Goal: Communication & Community: Participate in discussion

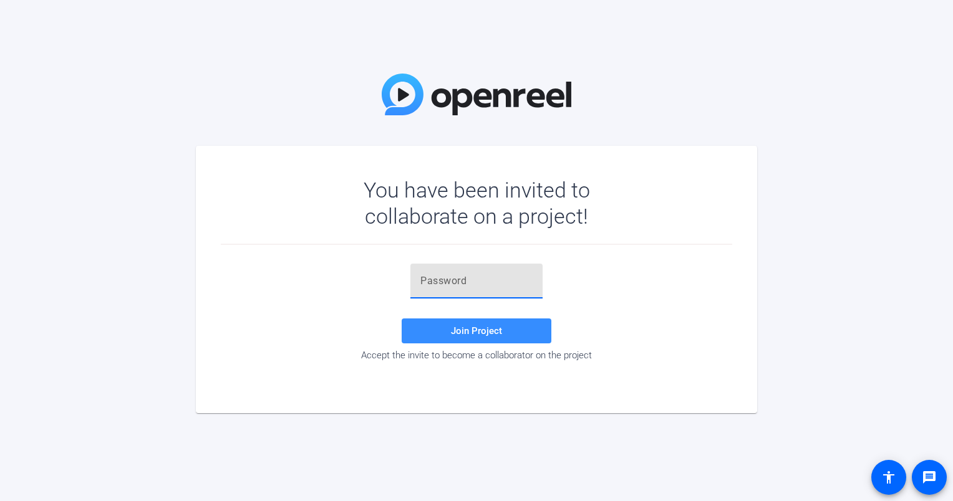
paste input ";_t6G="
click at [473, 329] on span "Join Project" at bounding box center [476, 331] width 51 height 11
click at [490, 282] on input ";_t6G=" at bounding box center [476, 281] width 112 height 15
type input ";_t6G="
click at [477, 331] on span "Join Project" at bounding box center [476, 331] width 51 height 11
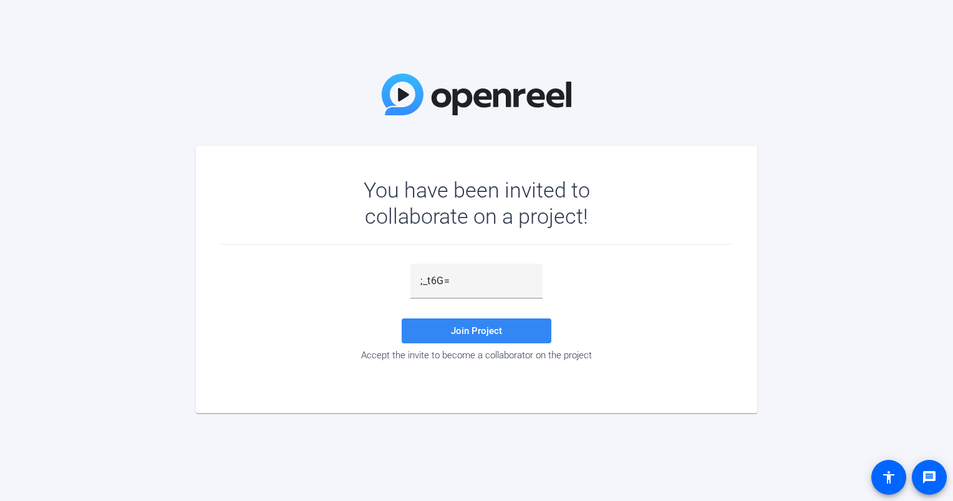
click at [477, 331] on span "Join Project" at bounding box center [476, 331] width 51 height 11
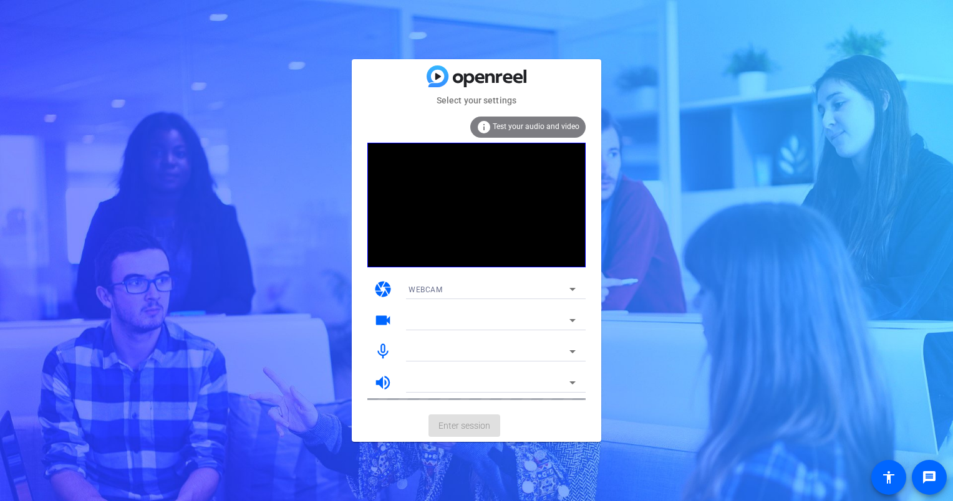
click at [511, 123] on span "Test your audio and video" at bounding box center [536, 126] width 87 height 9
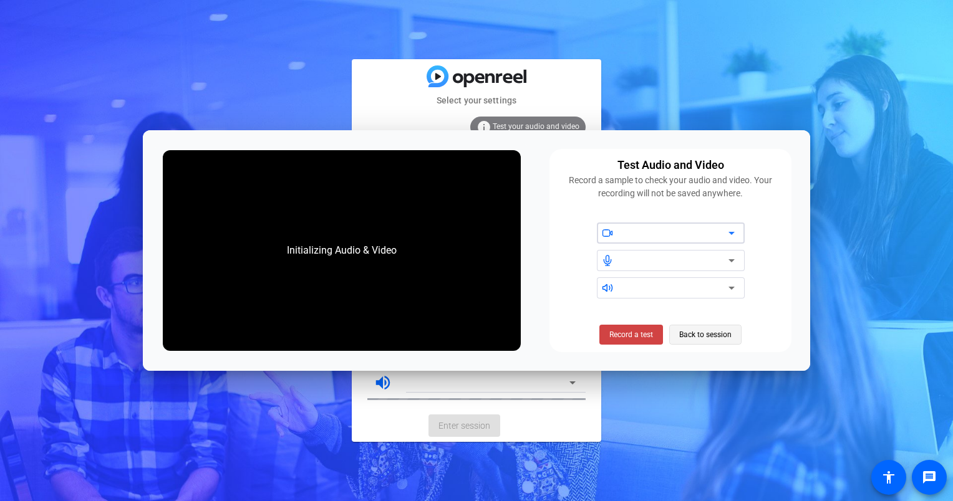
click at [696, 331] on span "Back to session" at bounding box center [705, 335] width 52 height 24
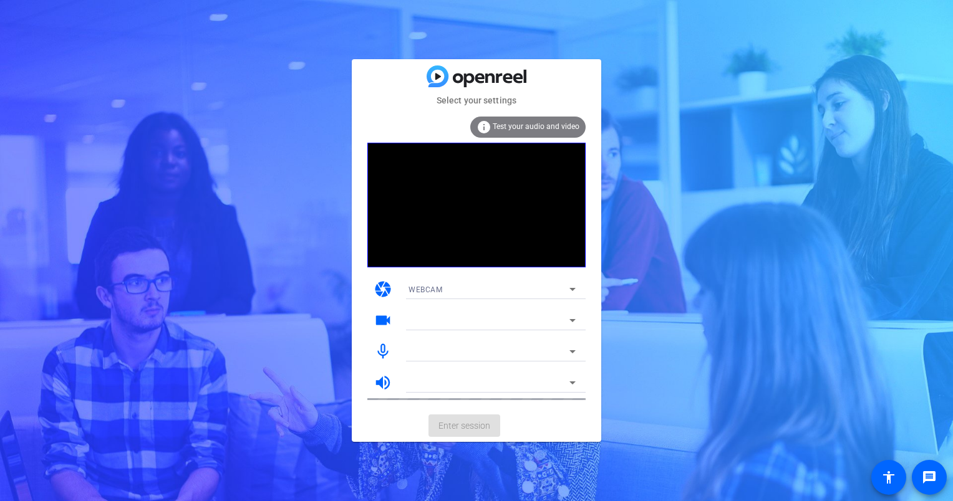
click at [536, 127] on span "Test your audio and video" at bounding box center [536, 126] width 87 height 9
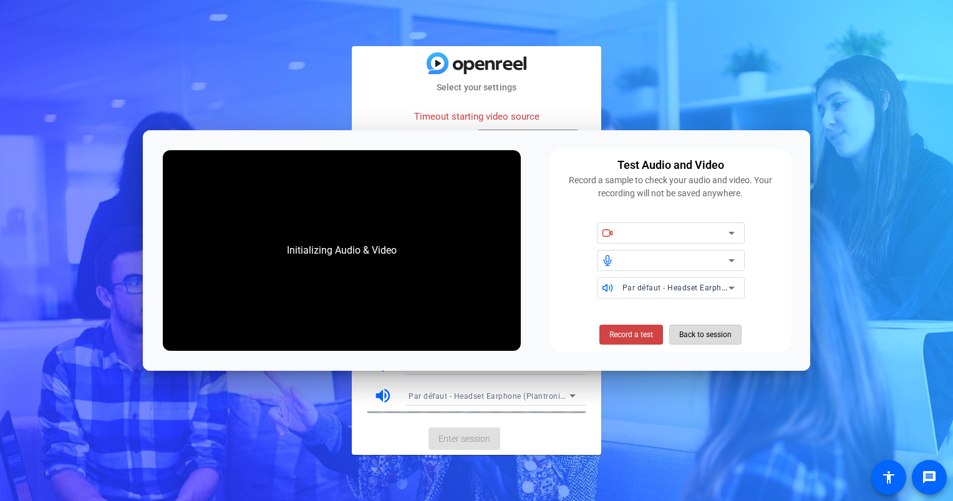
click at [690, 331] on span "Back to session" at bounding box center [705, 335] width 52 height 24
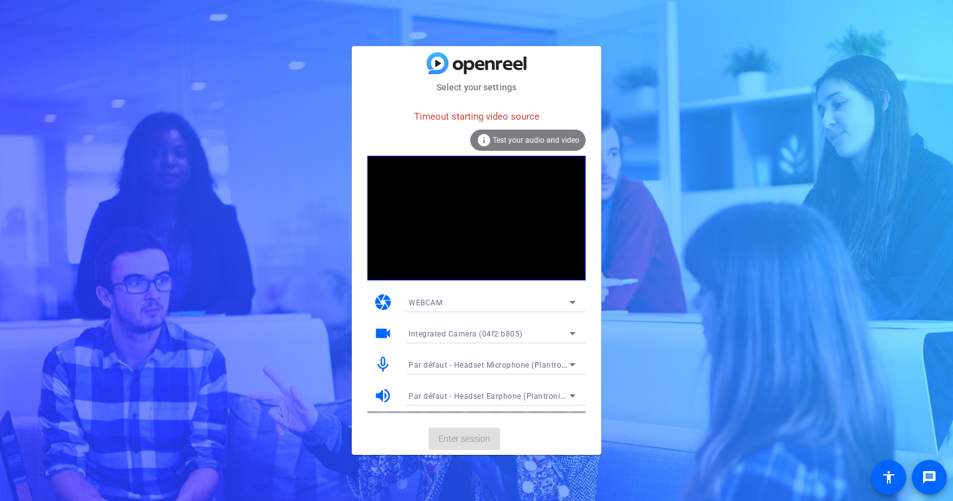
click at [380, 357] on mat-icon "mic_none" at bounding box center [383, 365] width 19 height 19
click at [379, 362] on mat-icon "mic_none" at bounding box center [383, 365] width 19 height 19
click at [569, 361] on icon at bounding box center [572, 364] width 15 height 15
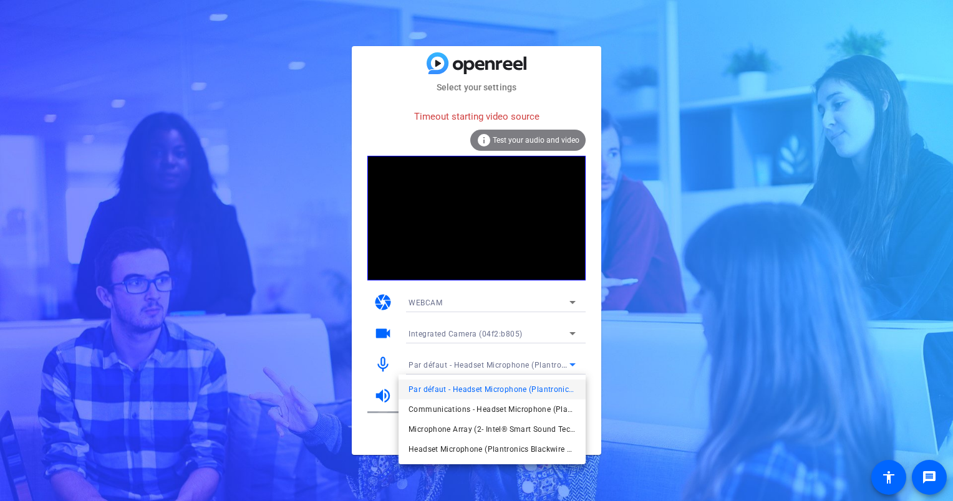
click at [569, 361] on div at bounding box center [476, 250] width 953 height 501
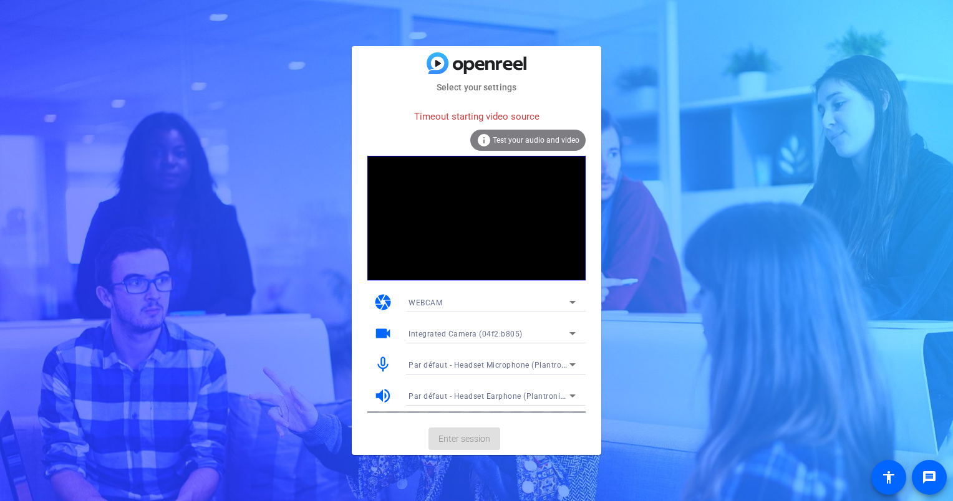
click at [529, 140] on span "Test your audio and video" at bounding box center [536, 140] width 87 height 9
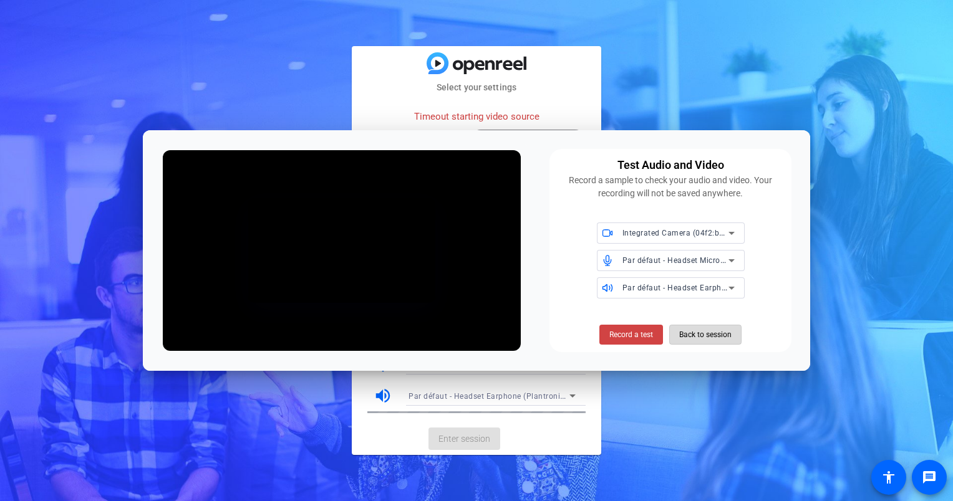
click at [696, 330] on span "Back to session" at bounding box center [705, 335] width 52 height 24
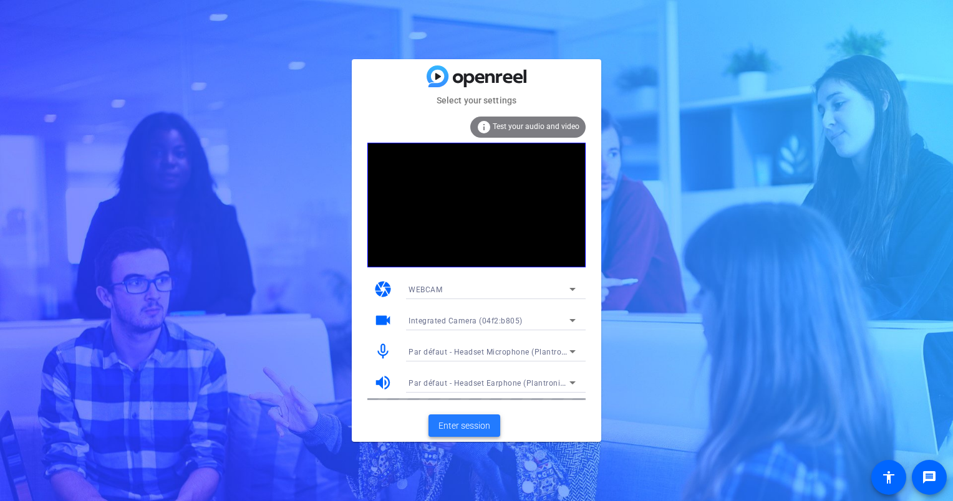
click at [469, 430] on span "Enter session" at bounding box center [464, 426] width 52 height 13
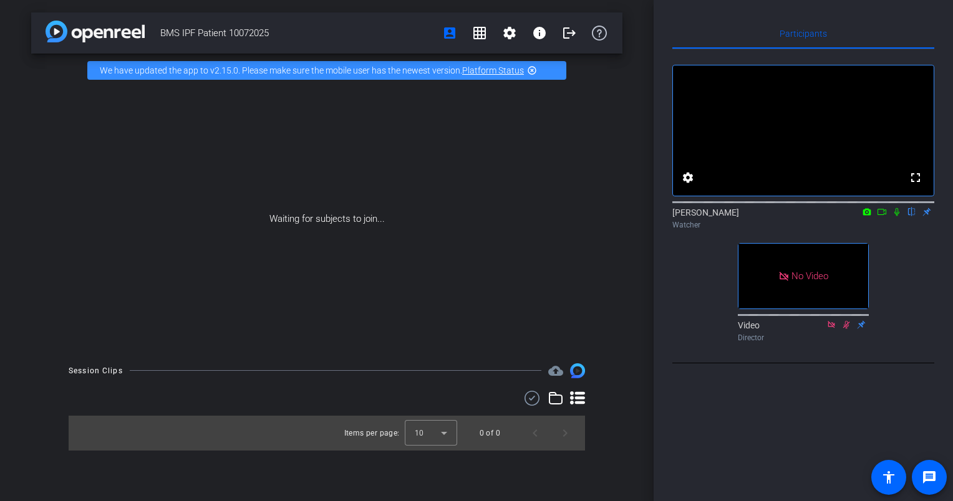
click at [534, 67] on mat-icon "highlight_off" at bounding box center [532, 70] width 10 height 10
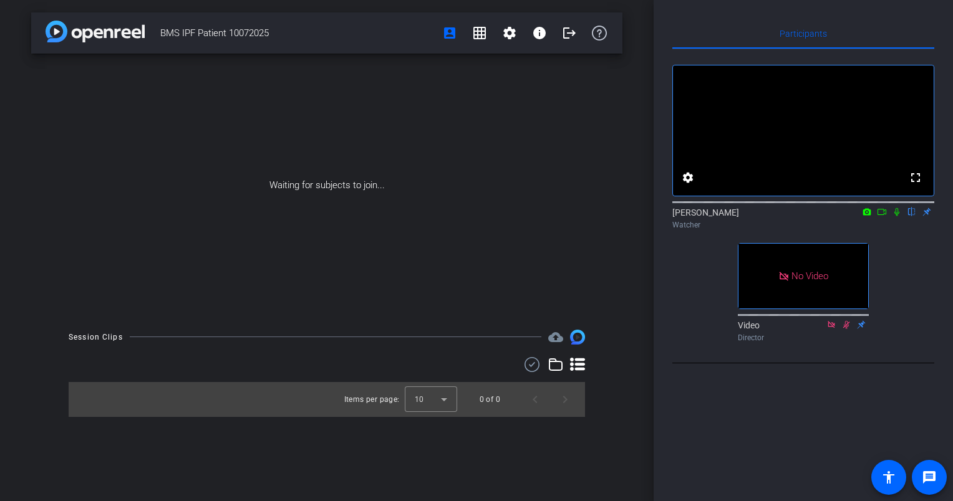
click at [883, 216] on icon at bounding box center [882, 212] width 10 height 9
click at [440, 399] on div at bounding box center [431, 400] width 52 height 30
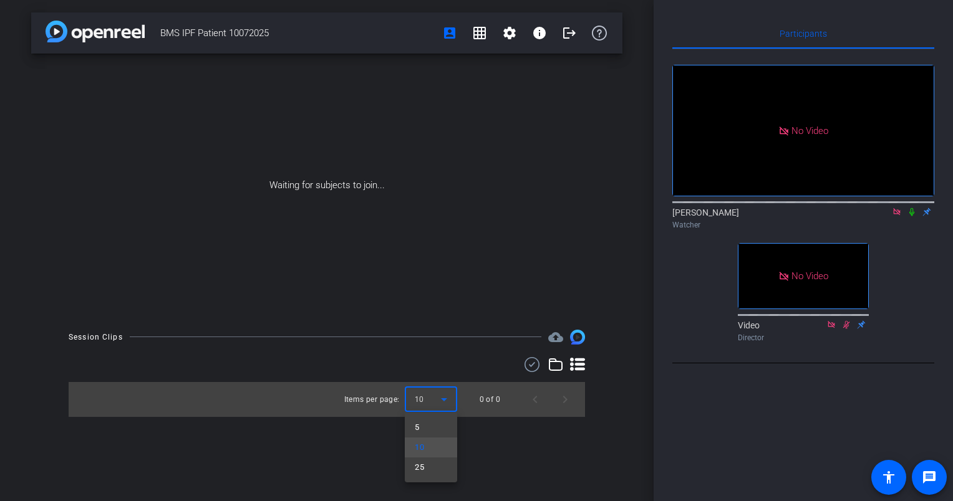
click at [440, 399] on div at bounding box center [476, 250] width 953 height 501
click at [910, 216] on icon at bounding box center [912, 212] width 10 height 9
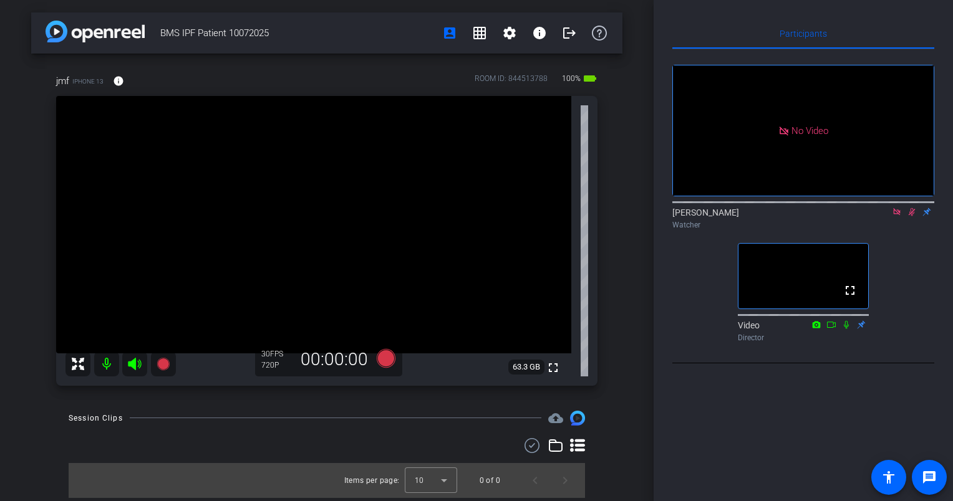
click at [896, 218] on mat-icon at bounding box center [896, 211] width 15 height 11
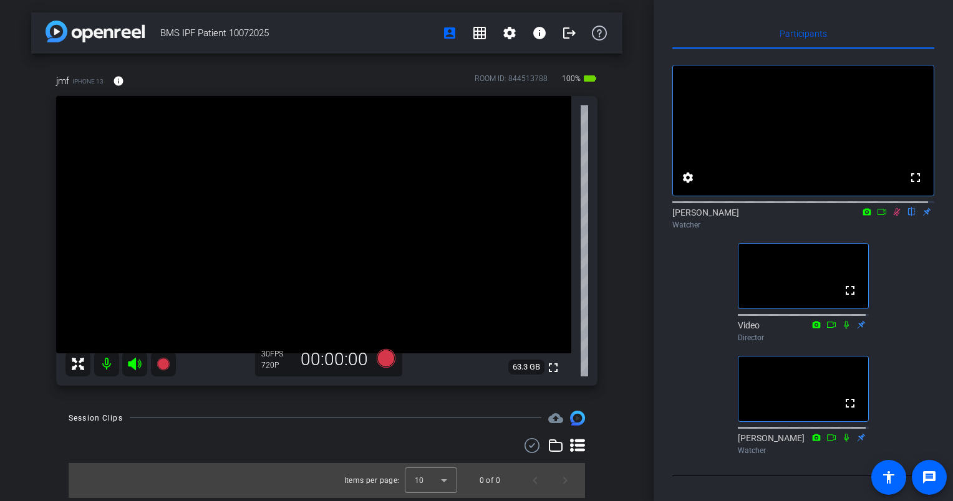
click at [877, 216] on icon at bounding box center [882, 212] width 10 height 9
click at [907, 216] on icon at bounding box center [912, 212] width 10 height 9
click at [893, 215] on icon at bounding box center [896, 211] width 7 height 7
click at [894, 216] on icon at bounding box center [897, 212] width 10 height 9
click at [879, 216] on icon at bounding box center [882, 212] width 10 height 9
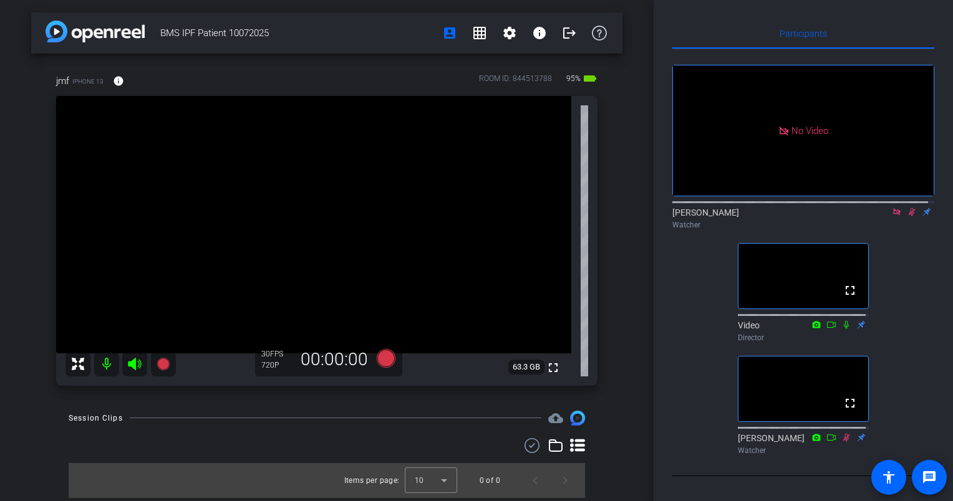
scroll to position [17, 0]
click at [909, 208] on icon at bounding box center [912, 212] width 7 height 8
click at [907, 210] on icon at bounding box center [912, 212] width 10 height 9
click at [908, 208] on icon at bounding box center [912, 212] width 10 height 9
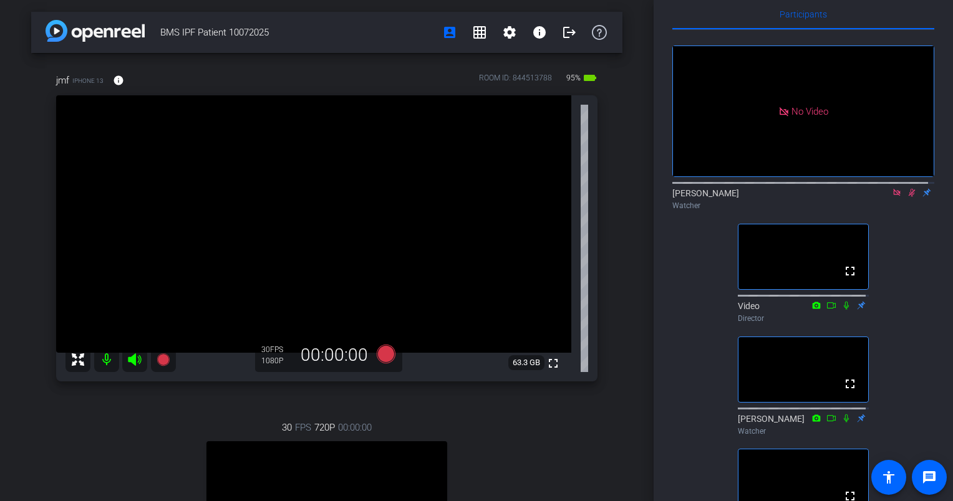
scroll to position [0, 0]
click at [889, 198] on mat-icon at bounding box center [896, 192] width 15 height 11
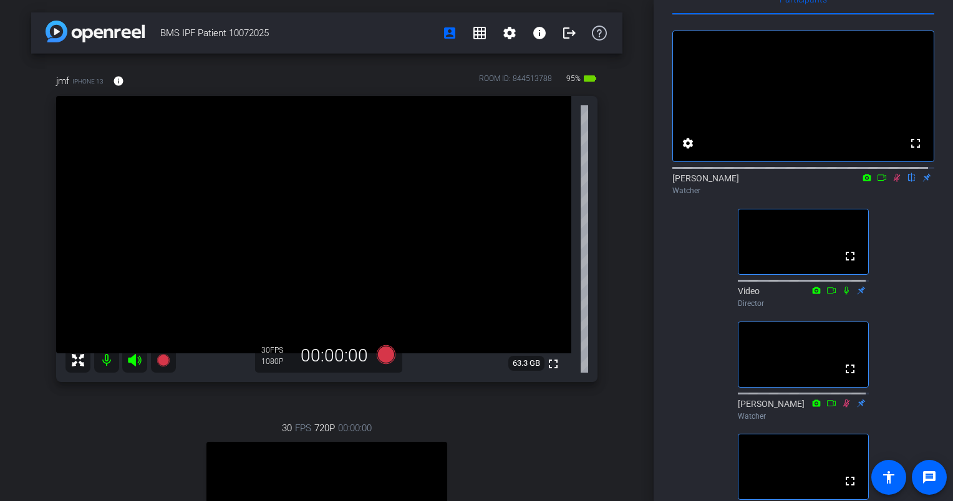
scroll to position [34, 0]
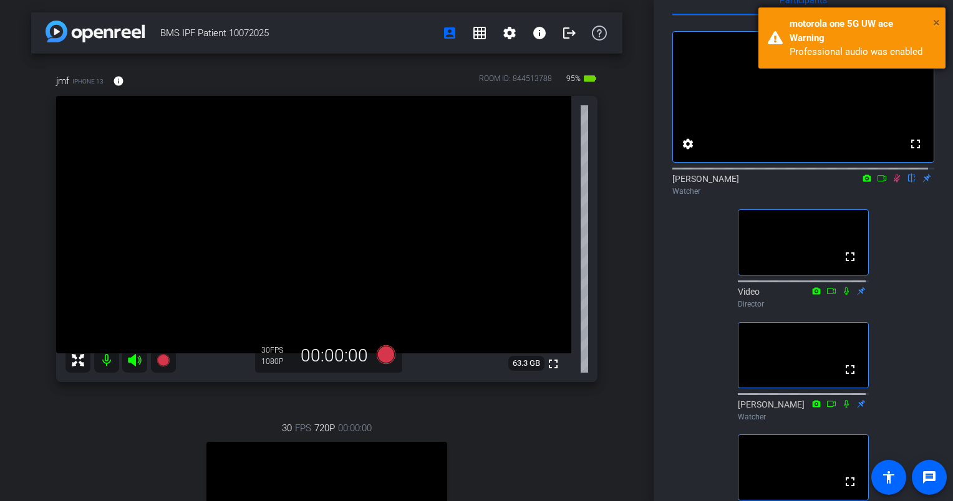
click at [936, 22] on span "×" at bounding box center [936, 22] width 7 height 15
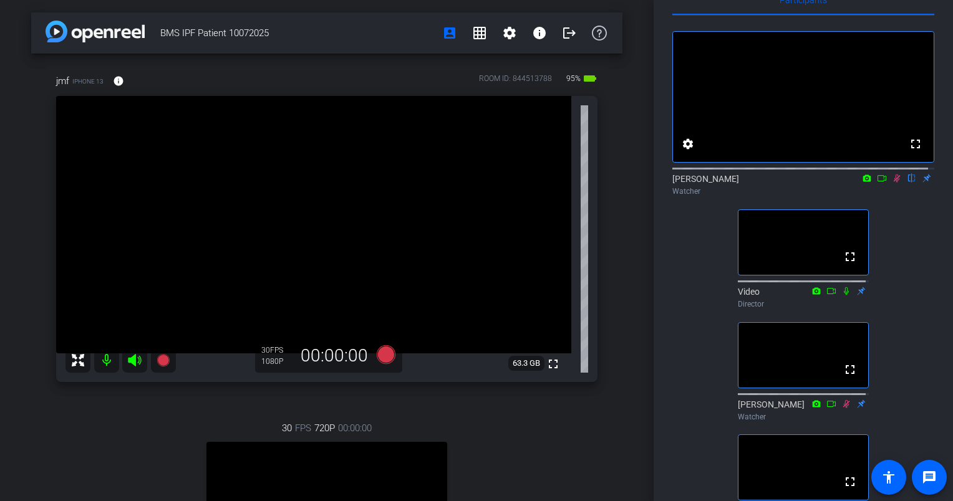
click at [894, 183] on icon at bounding box center [897, 179] width 7 height 8
click at [892, 183] on icon at bounding box center [897, 178] width 10 height 9
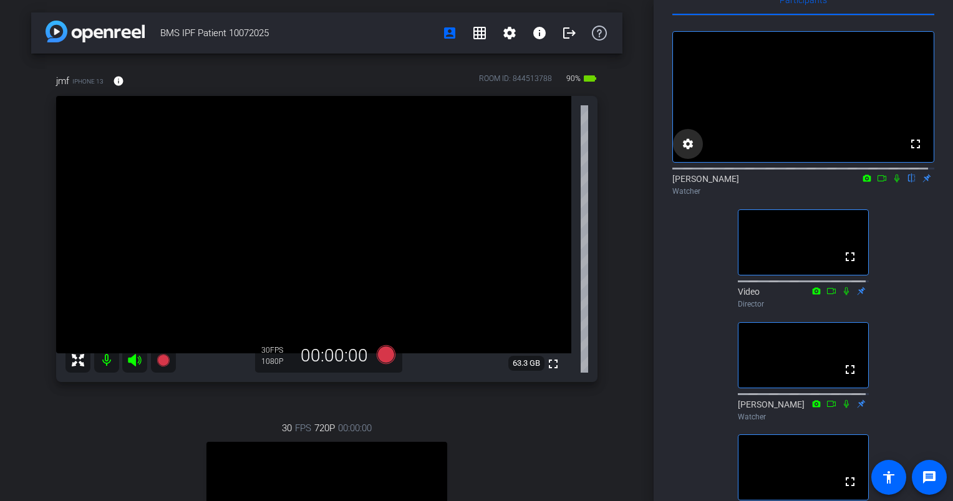
drag, startPoint x: 689, startPoint y: 153, endPoint x: 698, endPoint y: 147, distance: 11.6
click at [694, 148] on button "settings" at bounding box center [688, 144] width 30 height 30
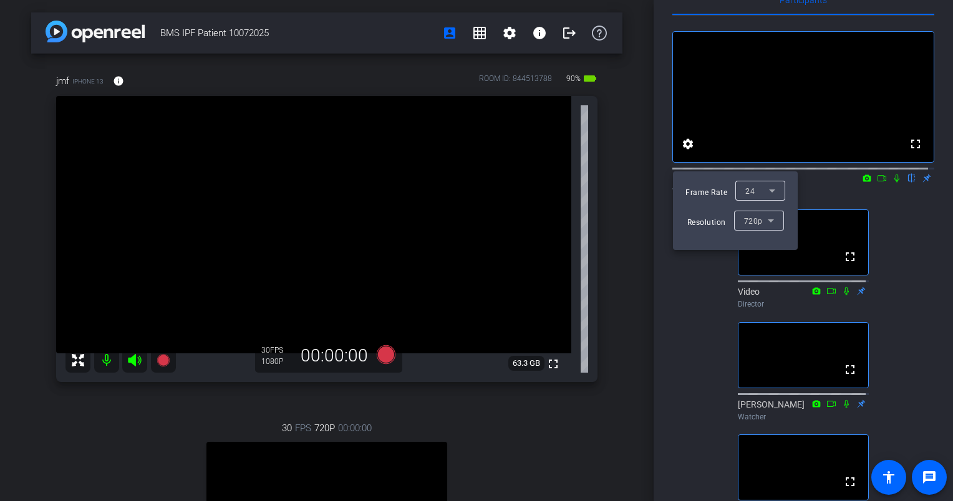
click at [756, 117] on div at bounding box center [476, 250] width 953 height 501
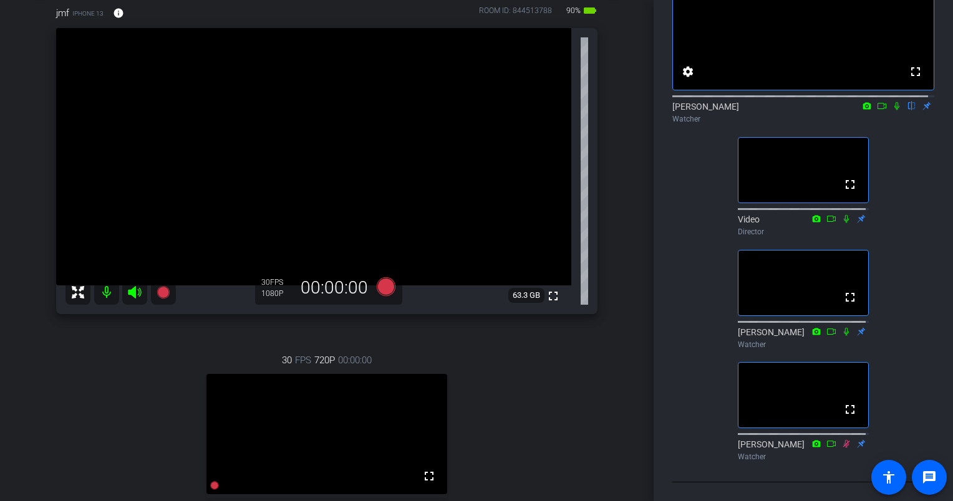
scroll to position [60, 0]
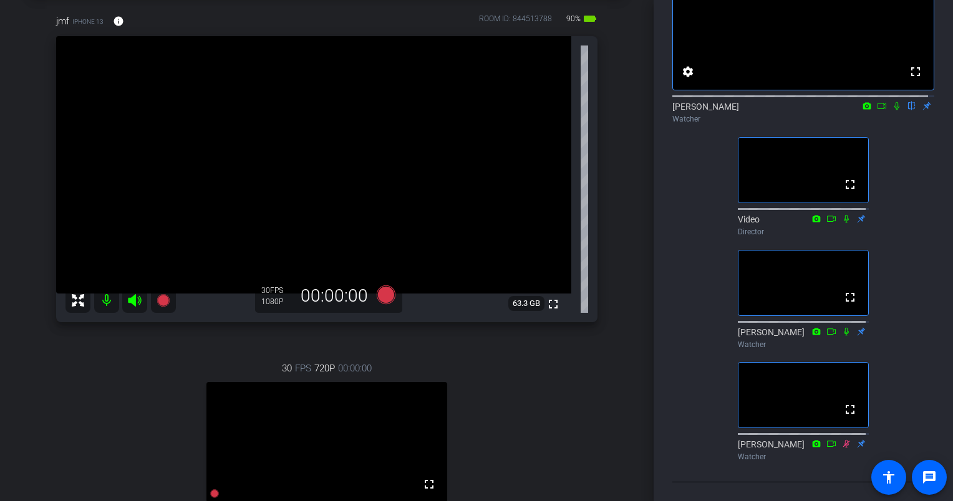
click at [894, 102] on icon at bounding box center [896, 106] width 5 height 8
click at [894, 102] on icon at bounding box center [897, 106] width 7 height 8
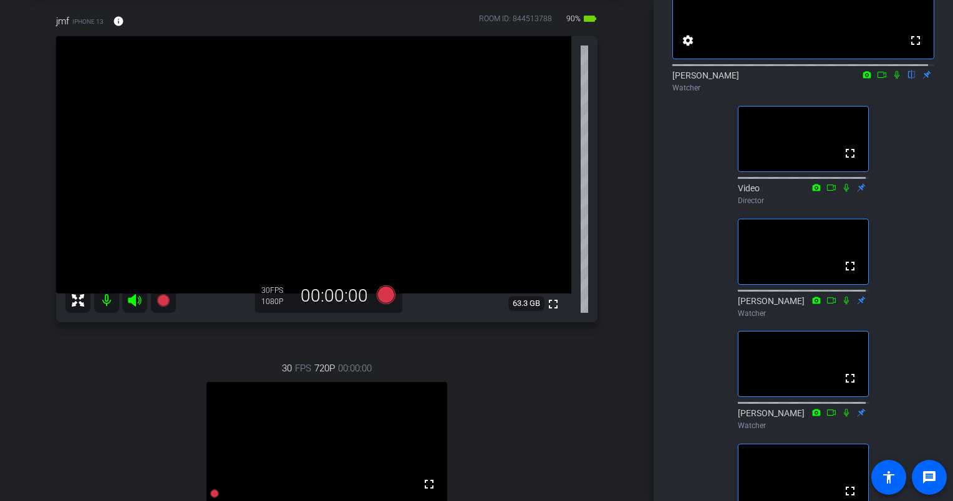
click at [894, 79] on icon at bounding box center [896, 75] width 5 height 8
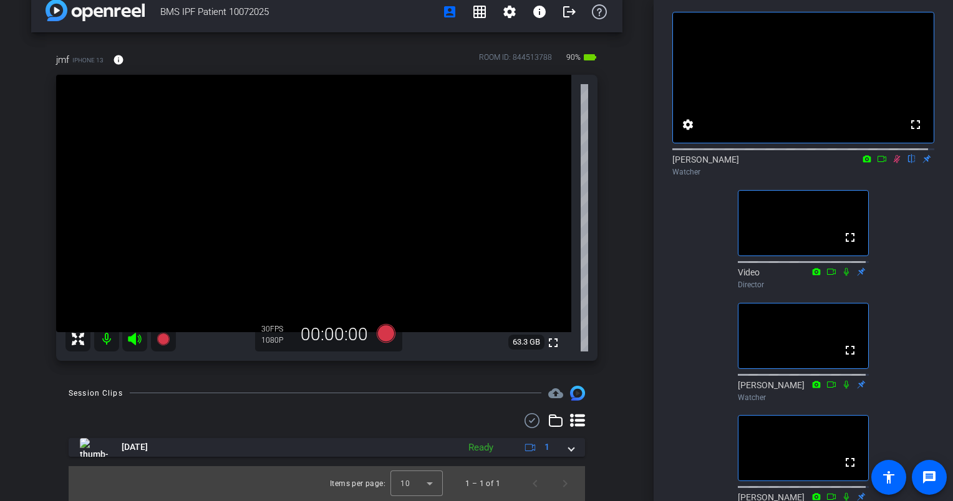
scroll to position [75, 0]
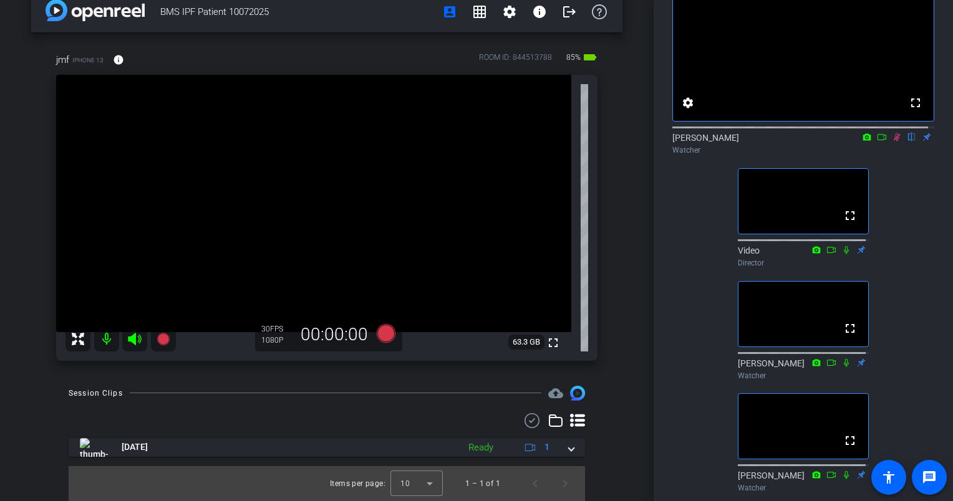
click at [892, 142] on icon at bounding box center [897, 137] width 10 height 9
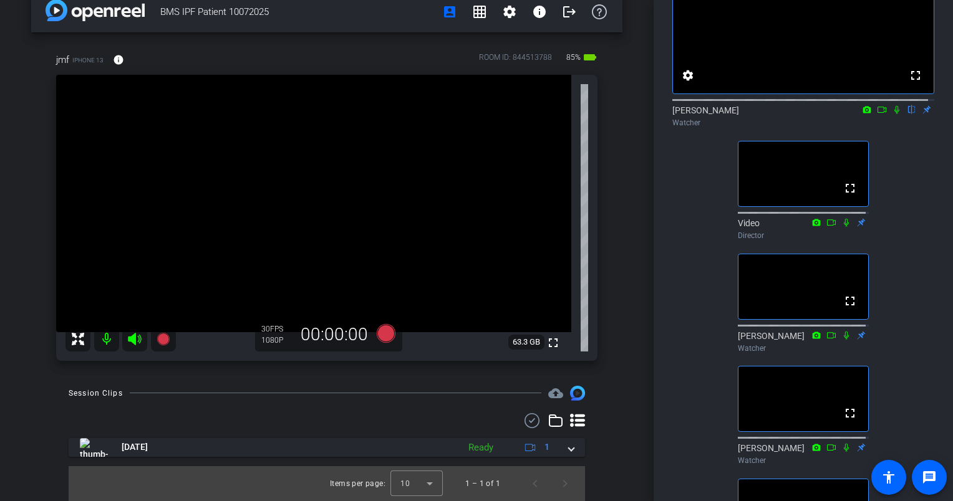
scroll to position [6, 0]
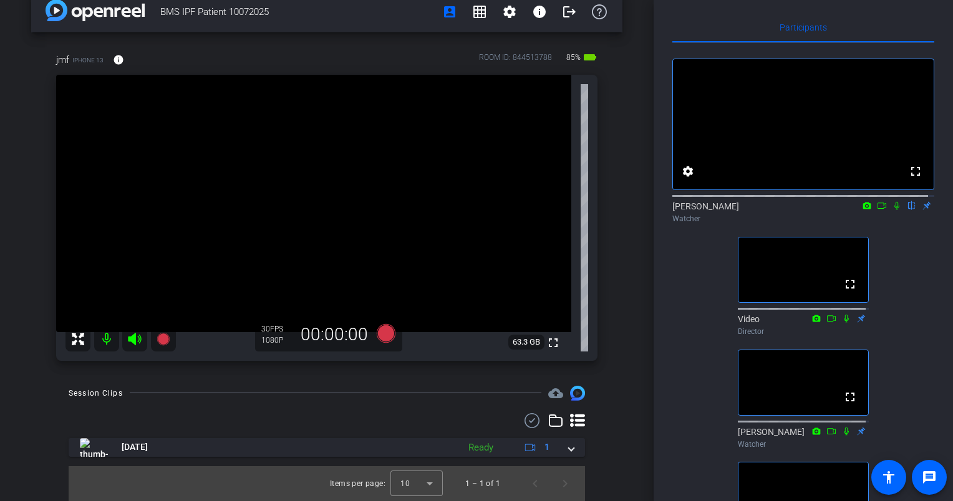
click at [892, 210] on icon at bounding box center [897, 205] width 10 height 9
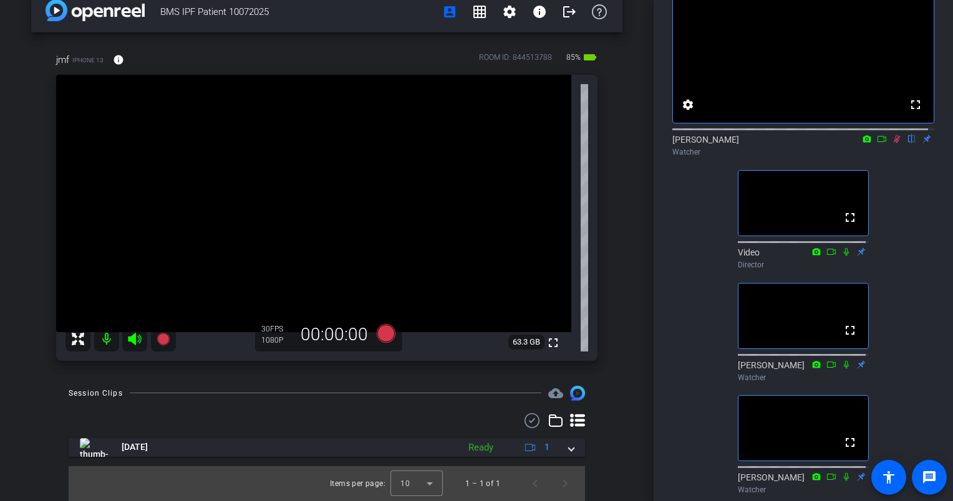
scroll to position [69, 0]
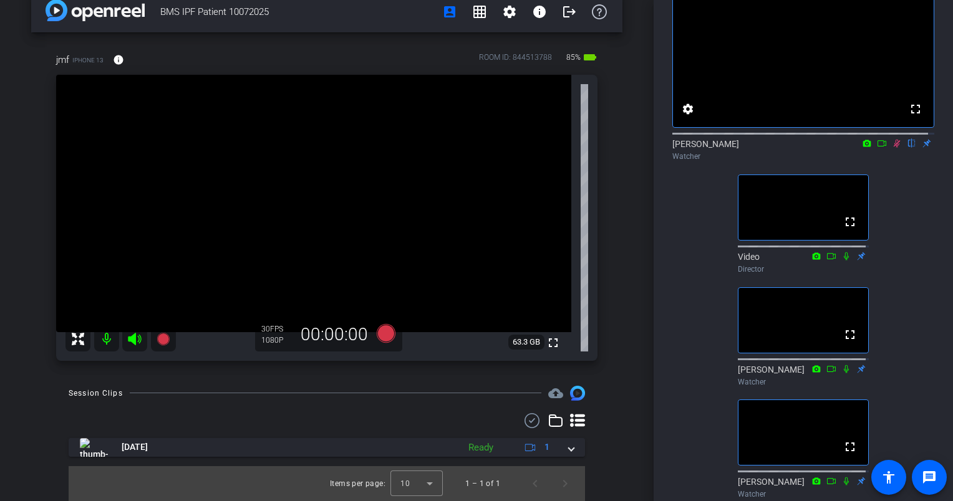
click at [893, 148] on icon at bounding box center [897, 143] width 10 height 9
